Goal: Navigation & Orientation: Find specific page/section

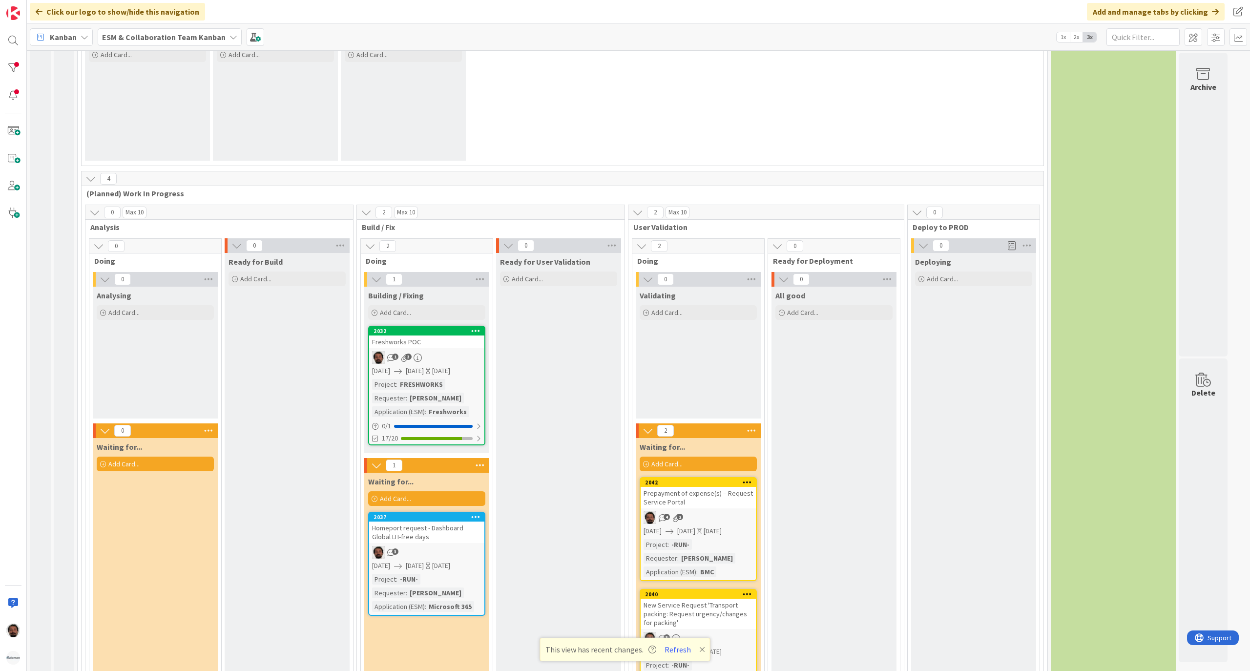
scroll to position [1083, 0]
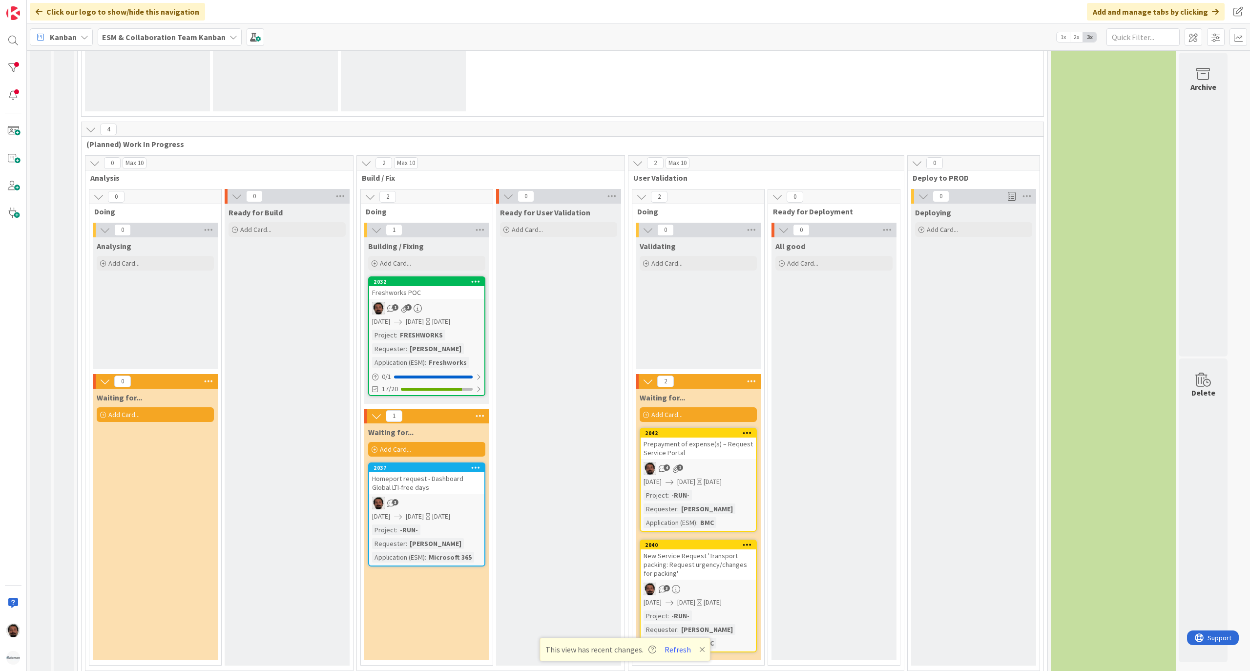
click at [448, 286] on div "Freshworks POC" at bounding box center [426, 292] width 115 height 13
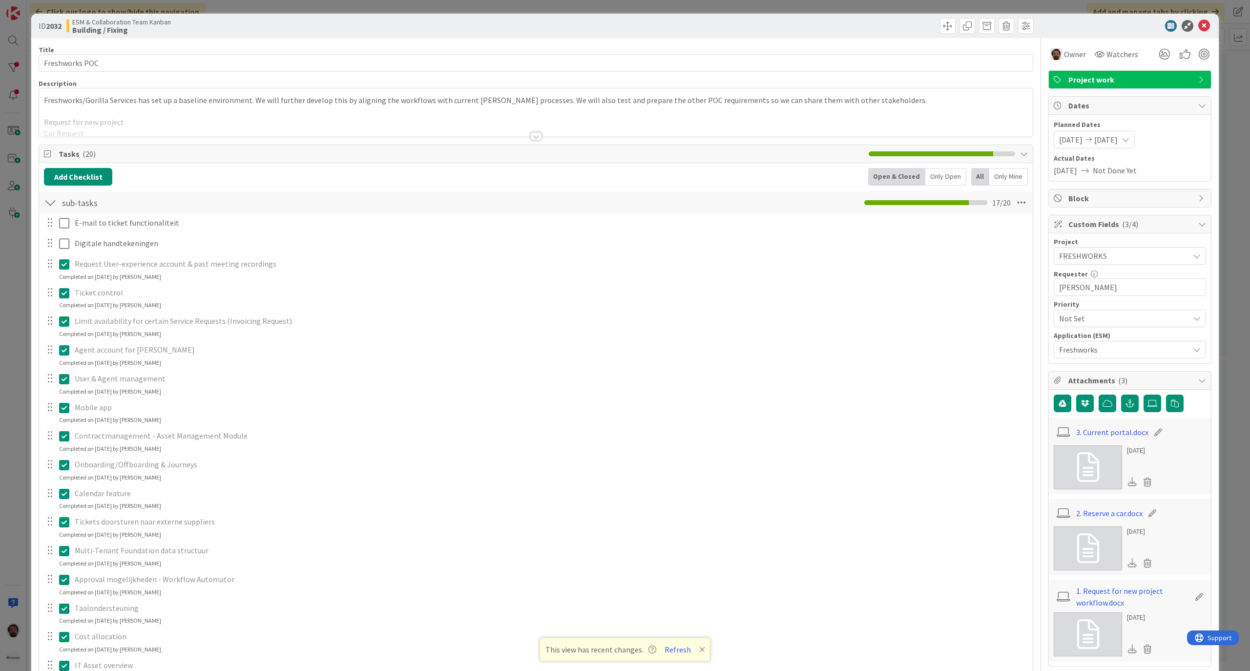
click at [184, 120] on div at bounding box center [536, 124] width 994 height 25
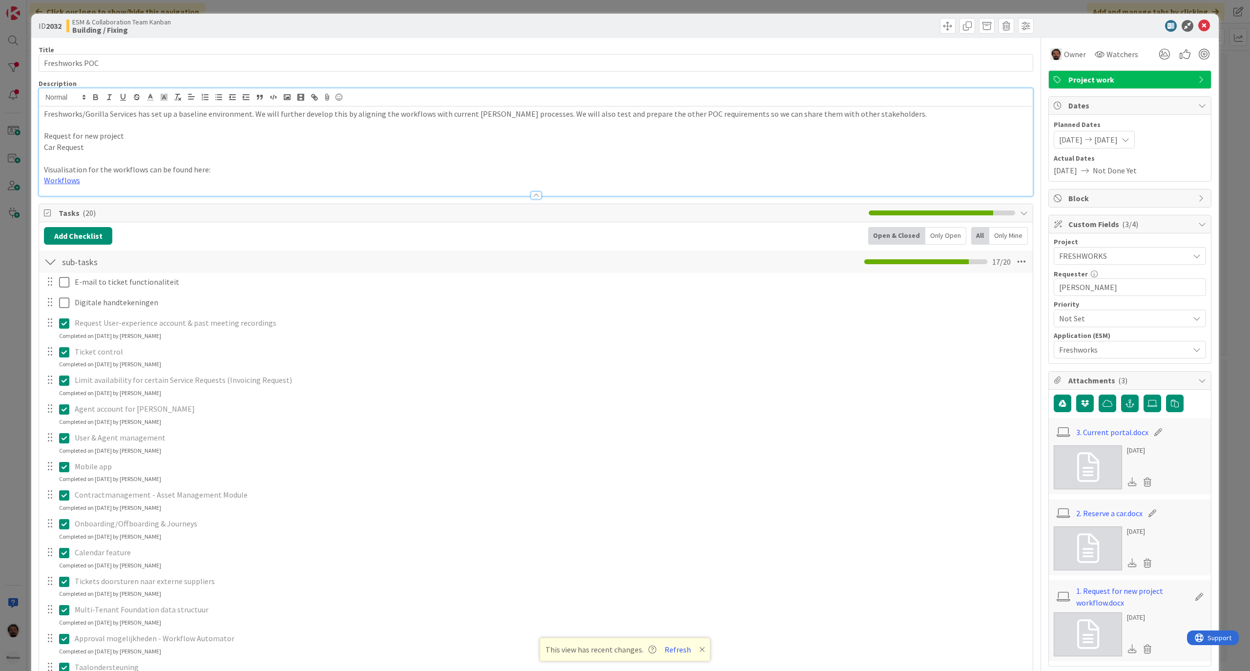
click at [256, 172] on p "Visualisation for the workflows can be found here:" at bounding box center [536, 169] width 984 height 11
click at [263, 174] on p "Visualisation for the workflows can be found here:" at bounding box center [536, 169] width 984 height 11
click at [181, 120] on p at bounding box center [536, 125] width 984 height 11
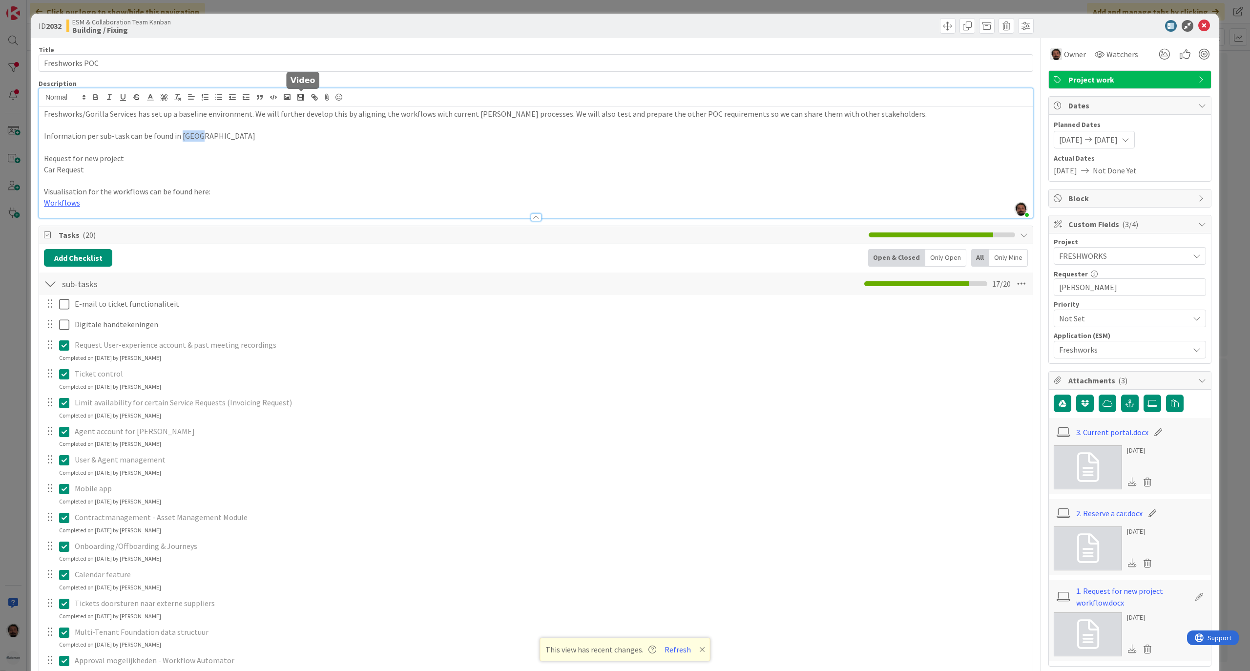
click at [322, 96] on icon at bounding box center [327, 97] width 12 height 14
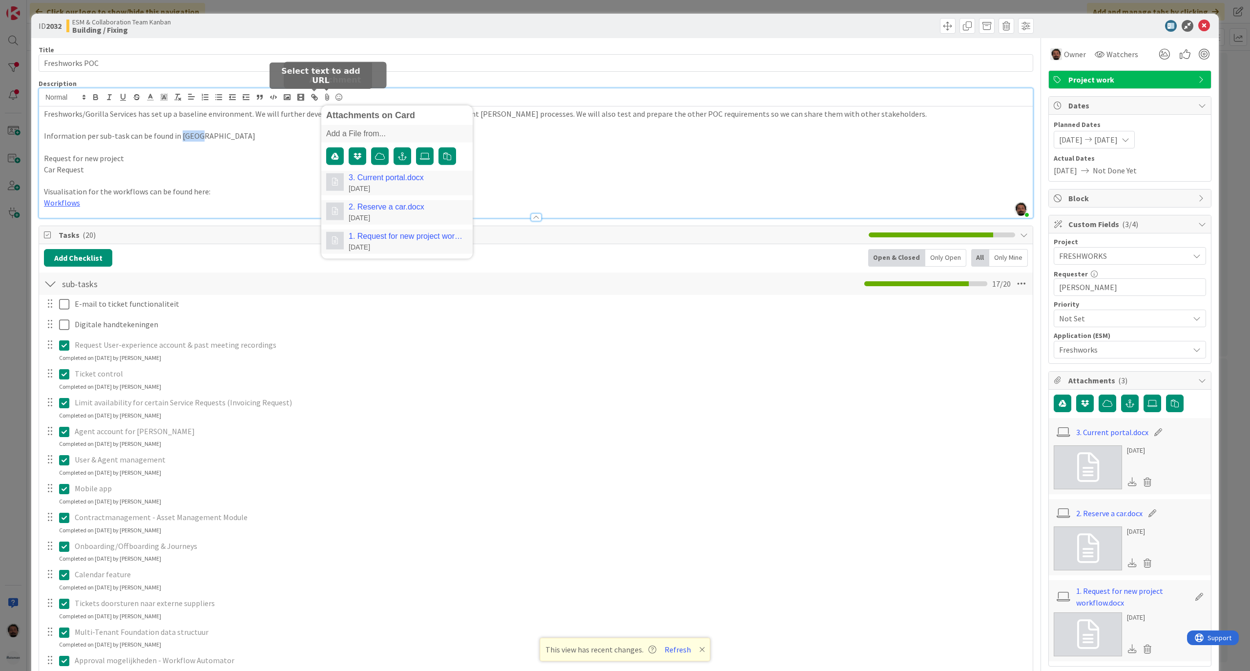
click at [313, 96] on icon "button" at bounding box center [314, 97] width 9 height 9
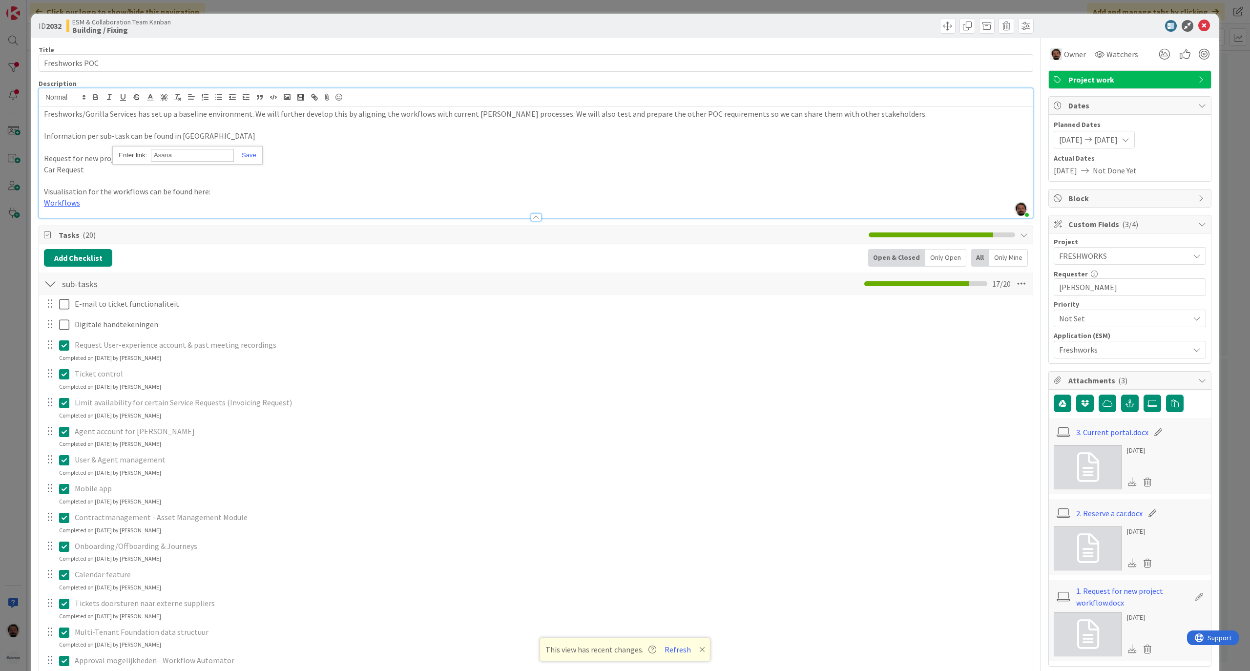
paste input "https://app.asana.com/1/1201404911696741/project/1208617297505982/task/12109356…"
type input "https://app.asana.com/1/1201404911696741/project/1208617297505982/task/12109356…"
click at [249, 158] on link at bounding box center [245, 154] width 22 height 7
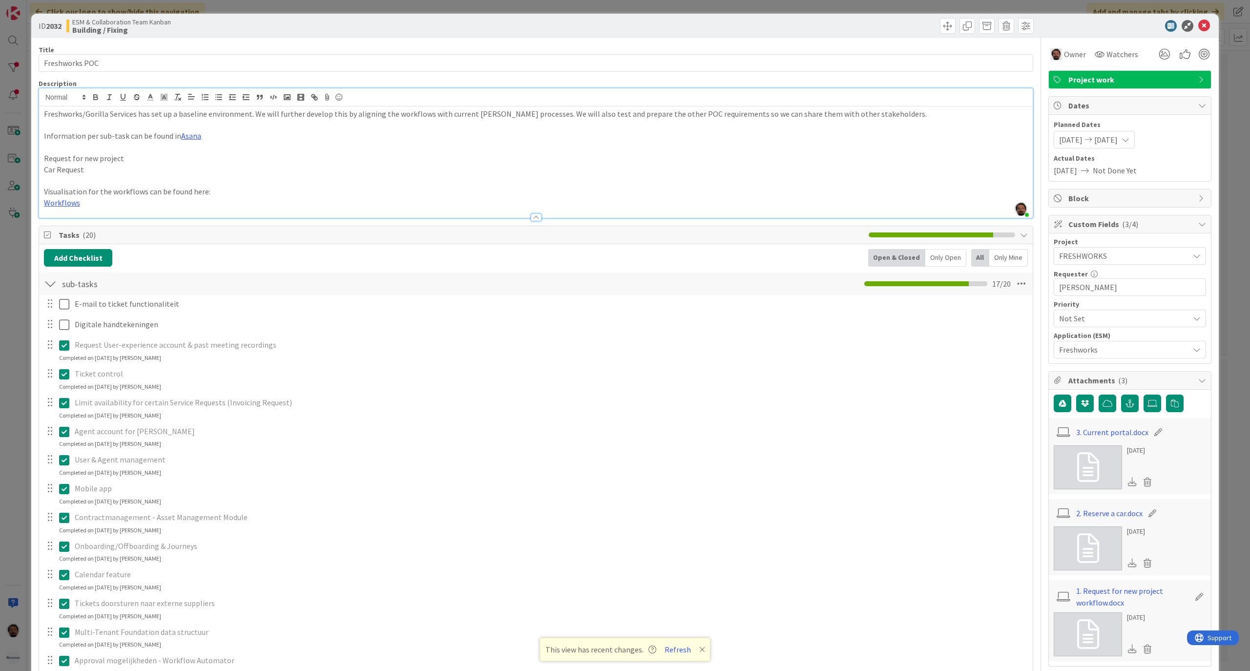
click at [359, 155] on p "Request for new project" at bounding box center [536, 158] width 984 height 11
click at [342, 134] on p "Information per sub-task can be found in Asana" at bounding box center [536, 135] width 984 height 11
drag, startPoint x: 210, startPoint y: 189, endPoint x: 84, endPoint y: 165, distance: 127.9
click at [84, 165] on div "Freshworks/Gorilla Services has set up a baseline environment. We will further …" at bounding box center [536, 161] width 994 height 111
click at [111, 175] on p at bounding box center [536, 180] width 984 height 11
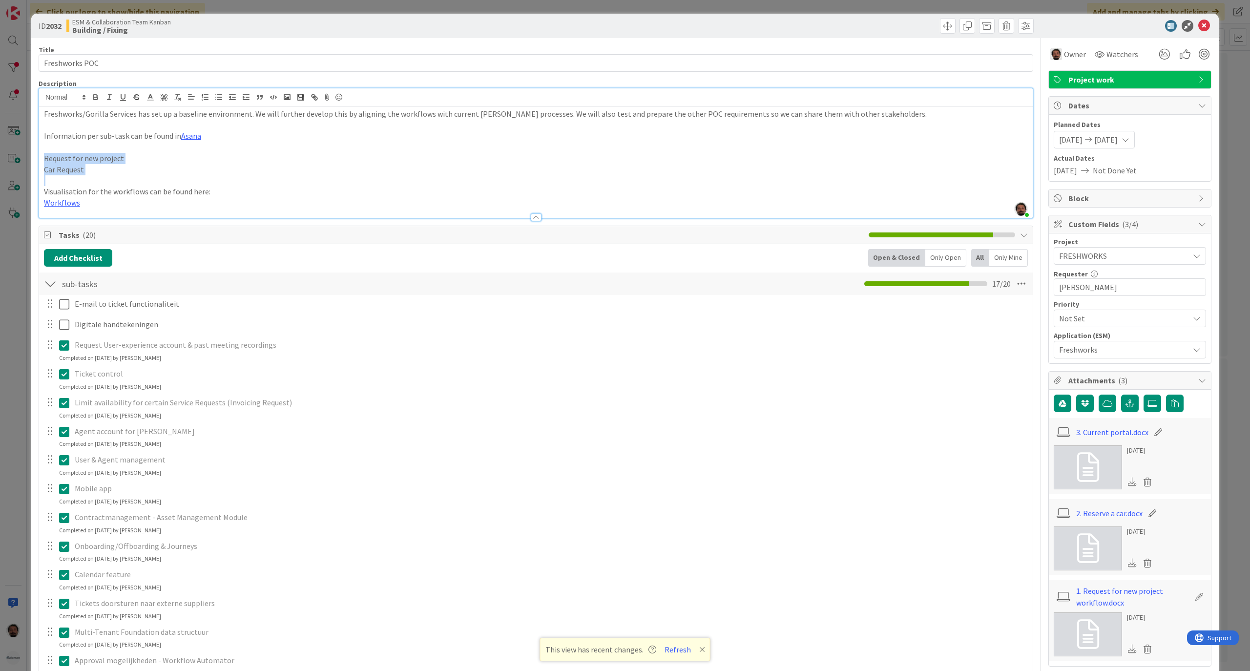
drag, startPoint x: 108, startPoint y: 178, endPoint x: 33, endPoint y: 159, distance: 77.1
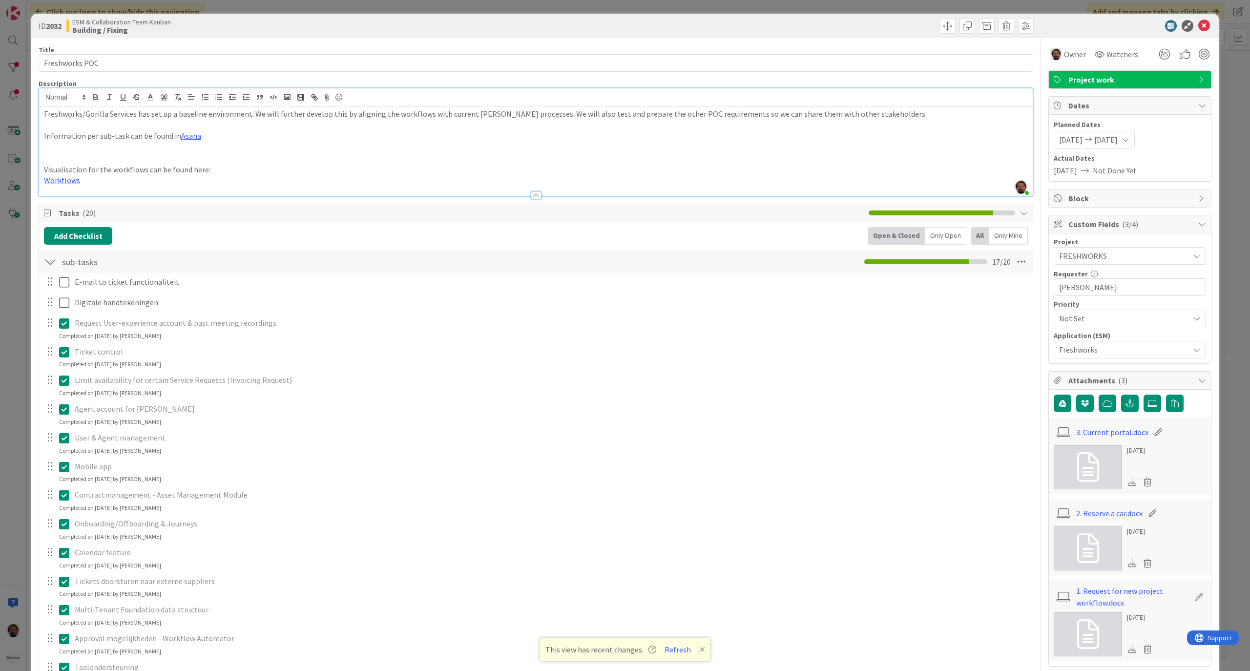
click at [16, 304] on div "ID 2032 ESM & Collaboration Team Kanban Building / Fixing Title 15 / 128 Freshw…" at bounding box center [625, 335] width 1250 height 671
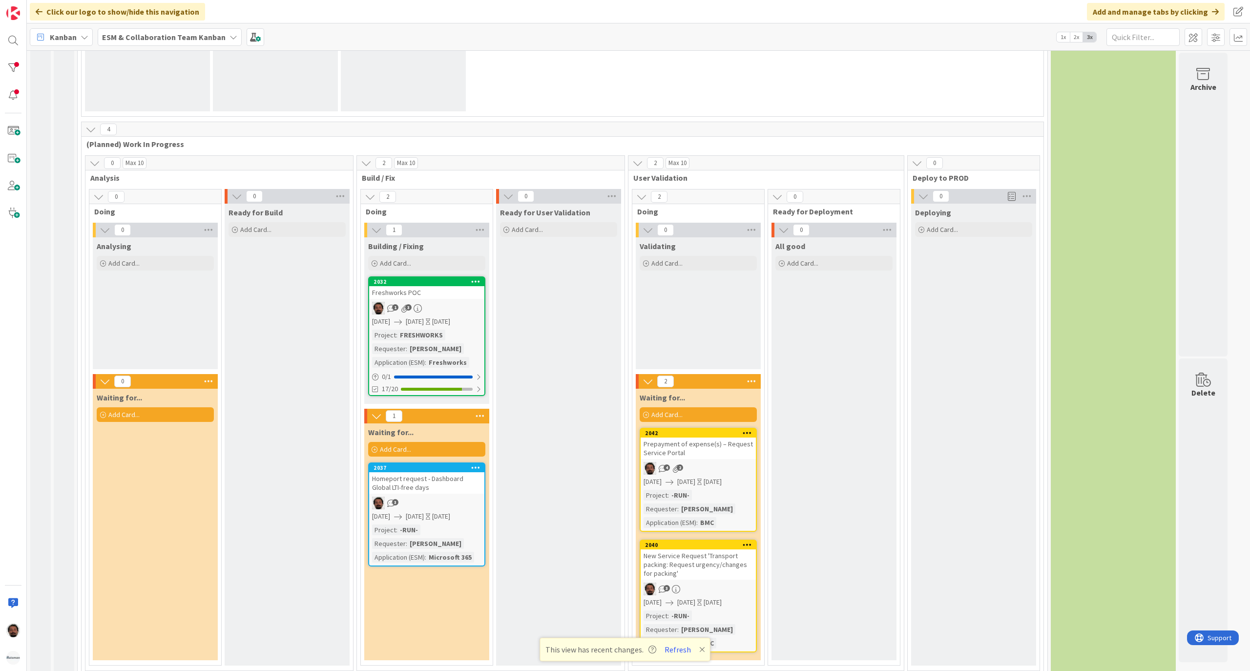
click at [721, 438] on div "Prepayment of expense(s) – Request Service Portal" at bounding box center [698, 448] width 115 height 21
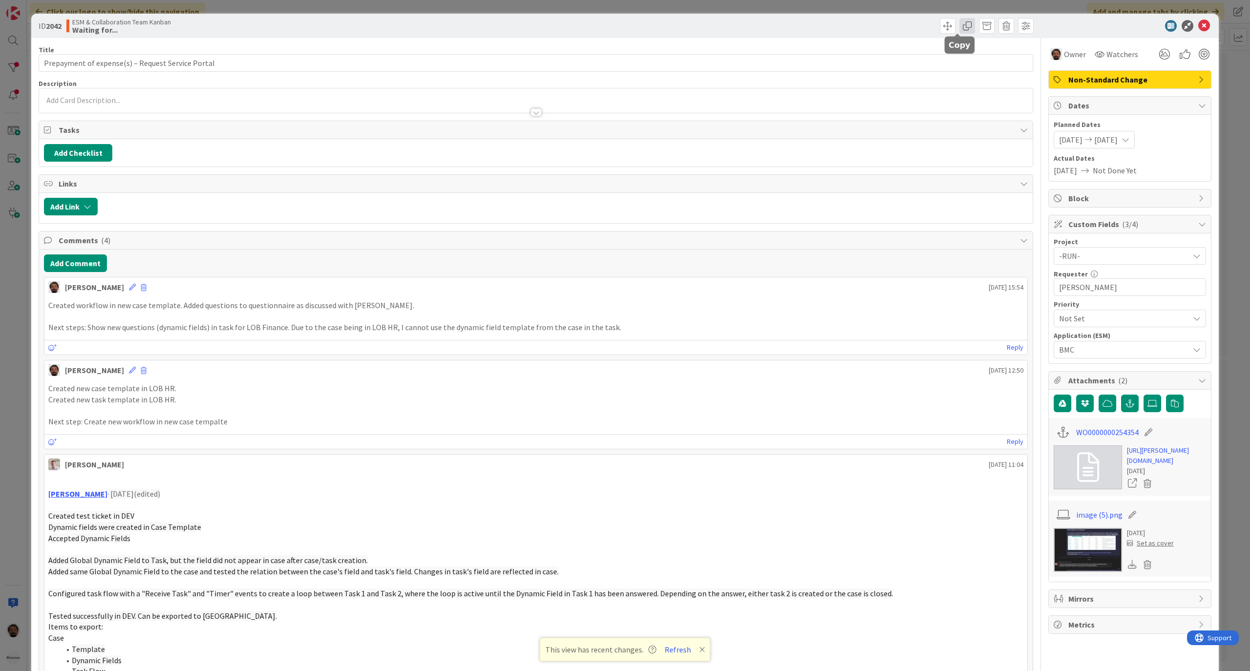
click at [960, 26] on span at bounding box center [968, 26] width 16 height 16
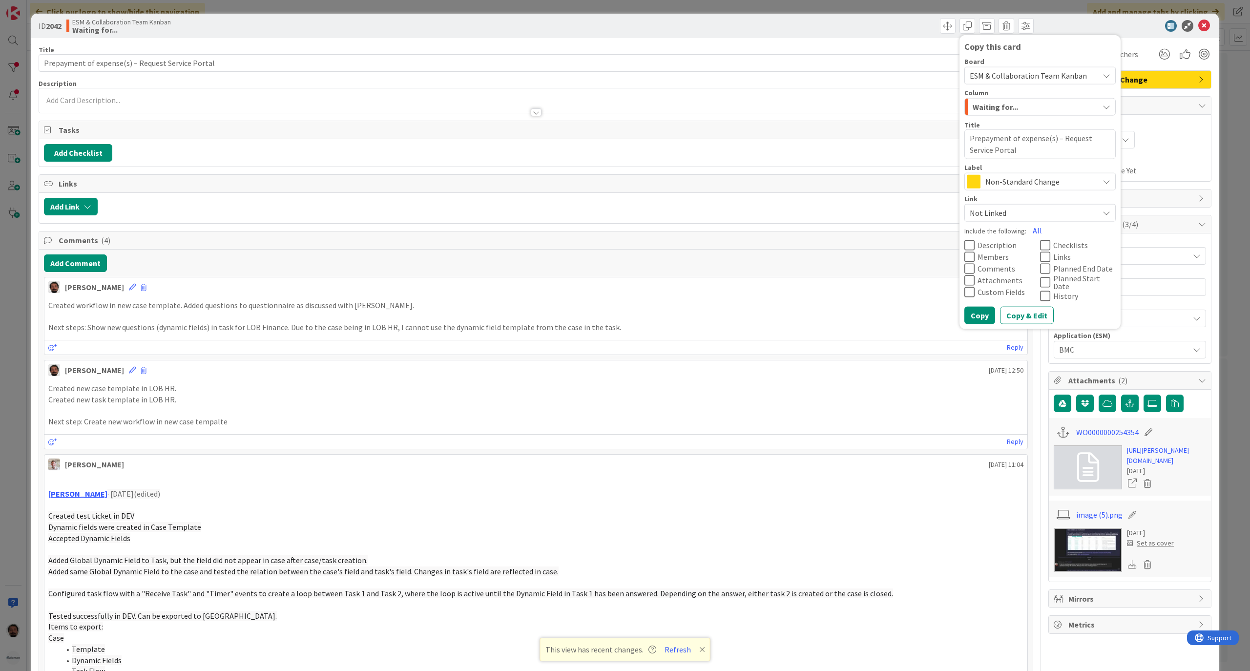
click at [1092, 30] on div at bounding box center [1125, 26] width 173 height 12
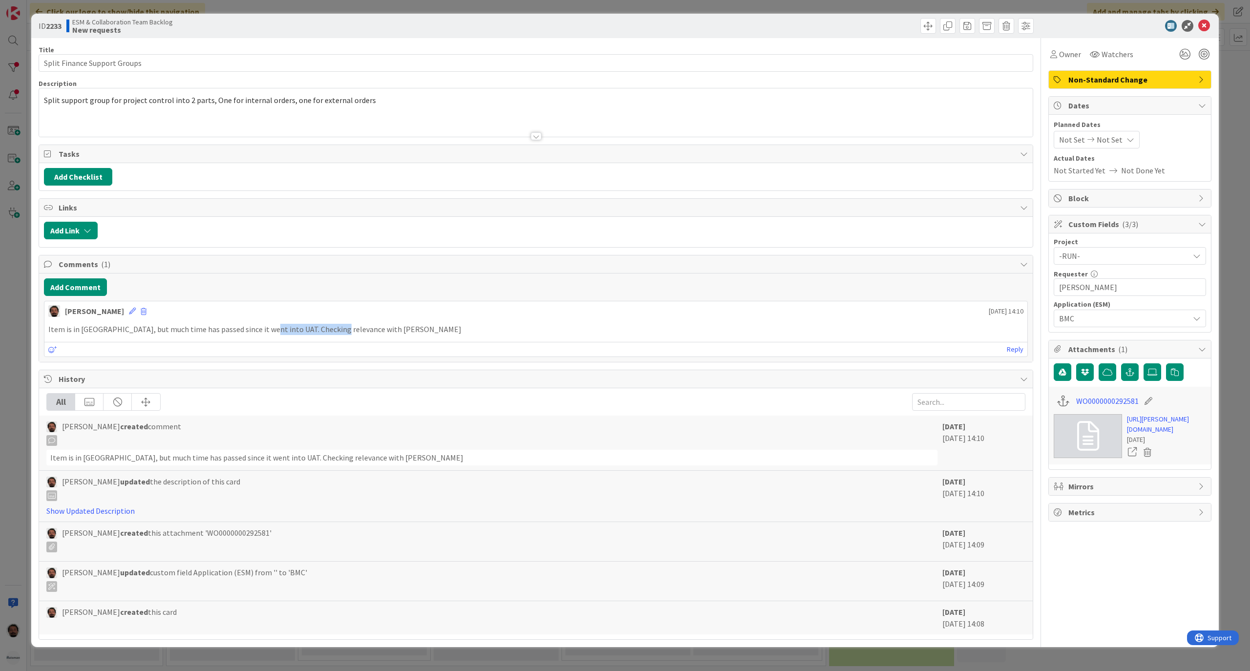
drag, startPoint x: 257, startPoint y: 332, endPoint x: 346, endPoint y: 332, distance: 89.4
click at [342, 333] on p "Item is in [GEOGRAPHIC_DATA], but much time has passed since it went into UAT. …" at bounding box center [535, 329] width 975 height 11
click at [347, 332] on p "Item is in [GEOGRAPHIC_DATA], but much time has passed since it went into UAT. …" at bounding box center [535, 329] width 975 height 11
